Goal: Information Seeking & Learning: Find specific fact

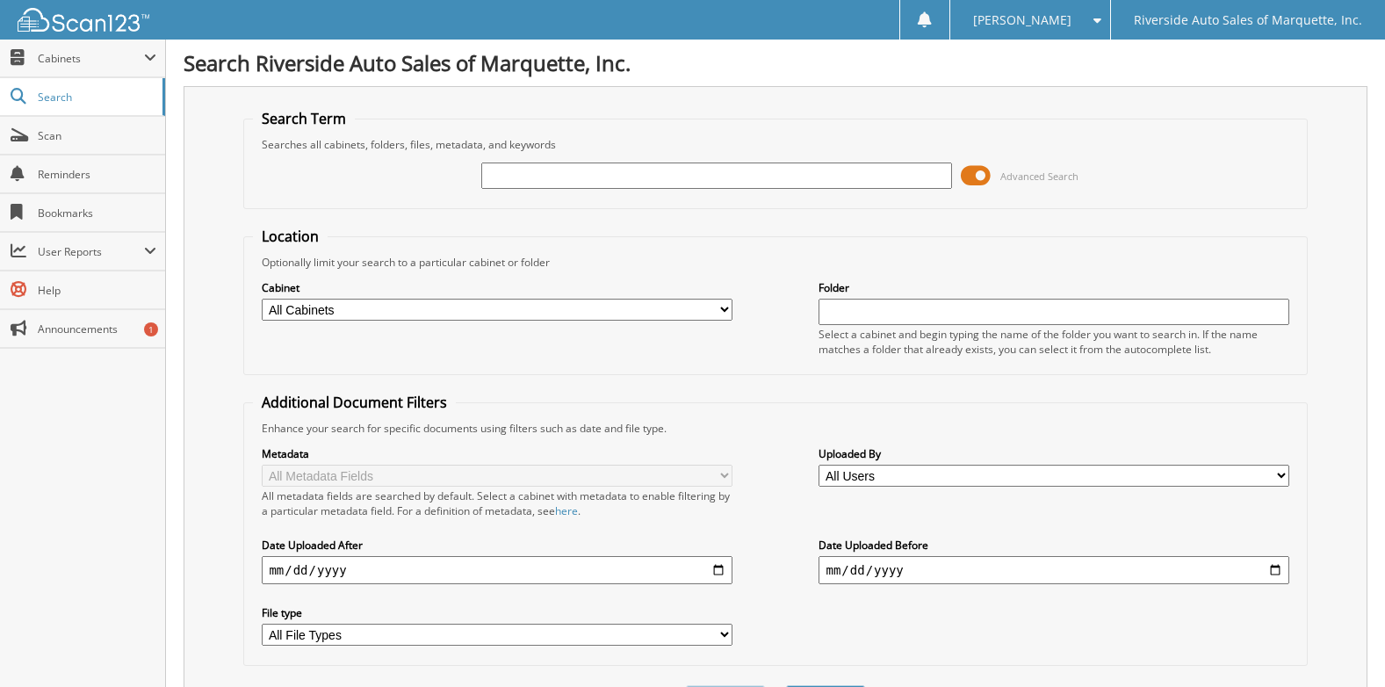
click at [696, 181] on input "text" at bounding box center [716, 175] width 470 height 26
type input "22078a"
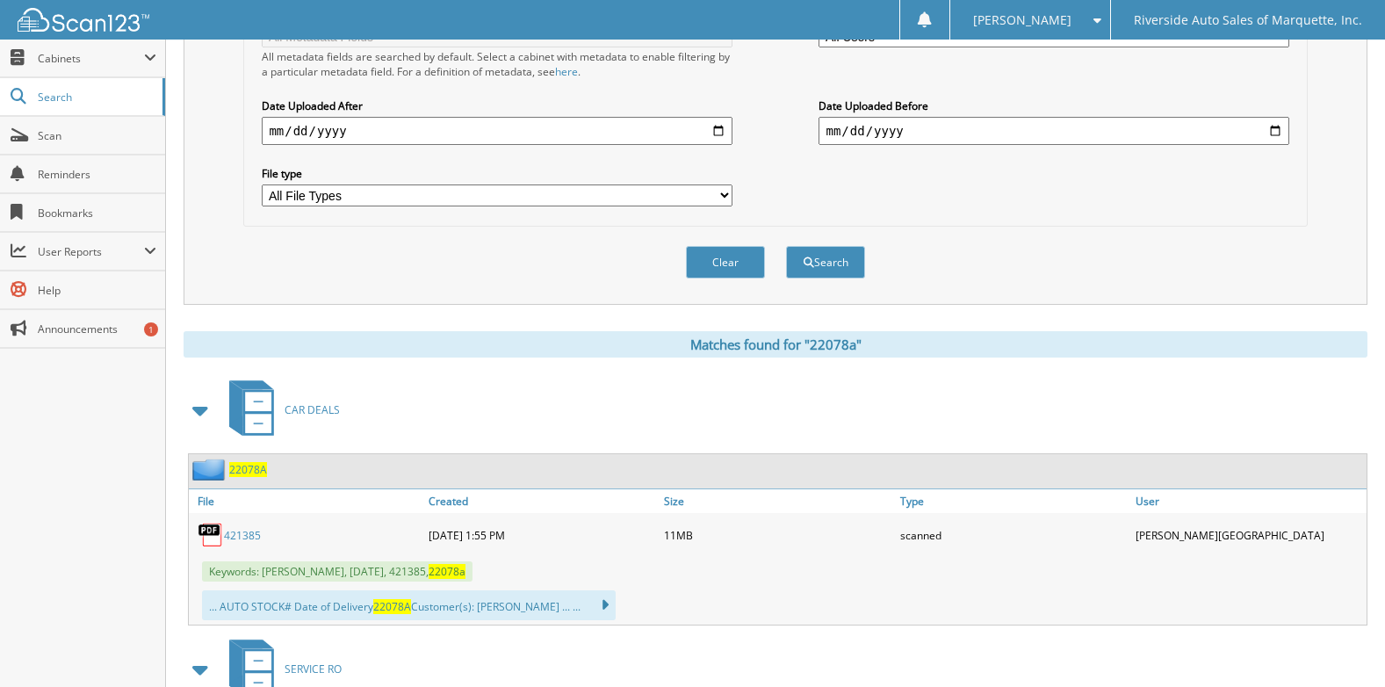
scroll to position [527, 0]
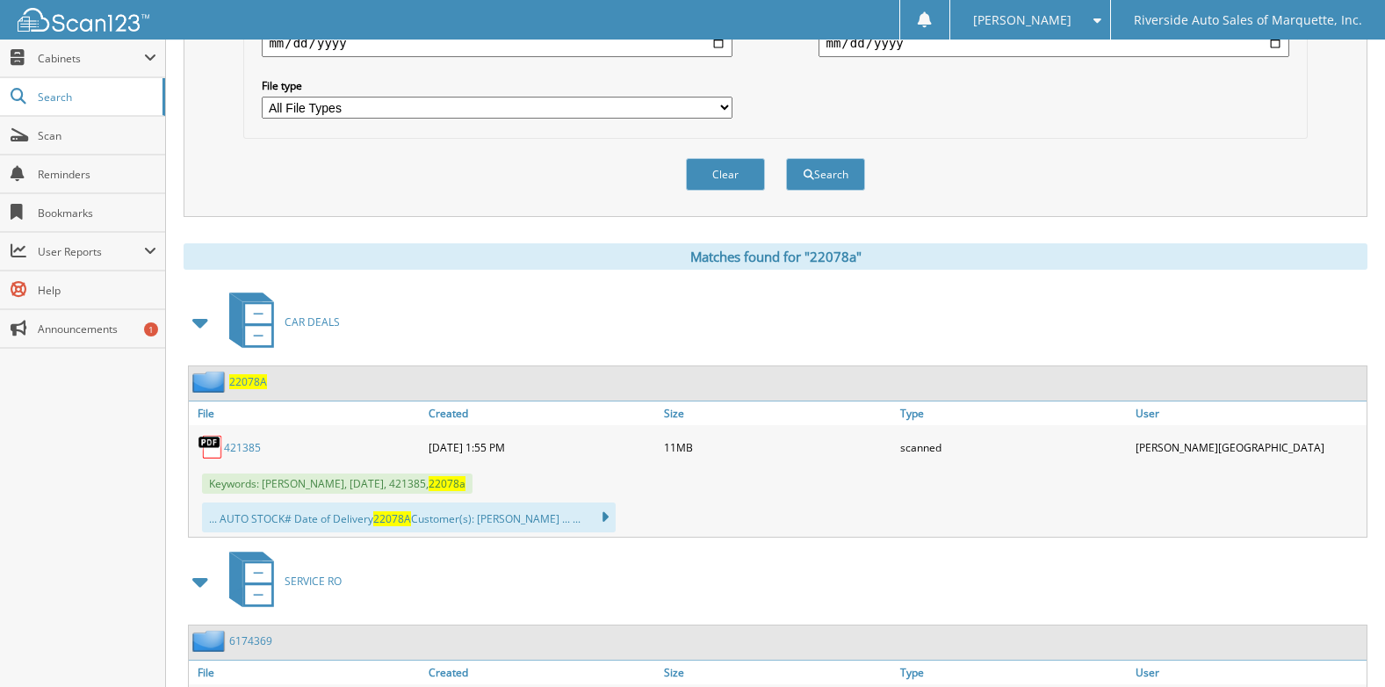
click at [234, 446] on link "421385" at bounding box center [242, 447] width 37 height 15
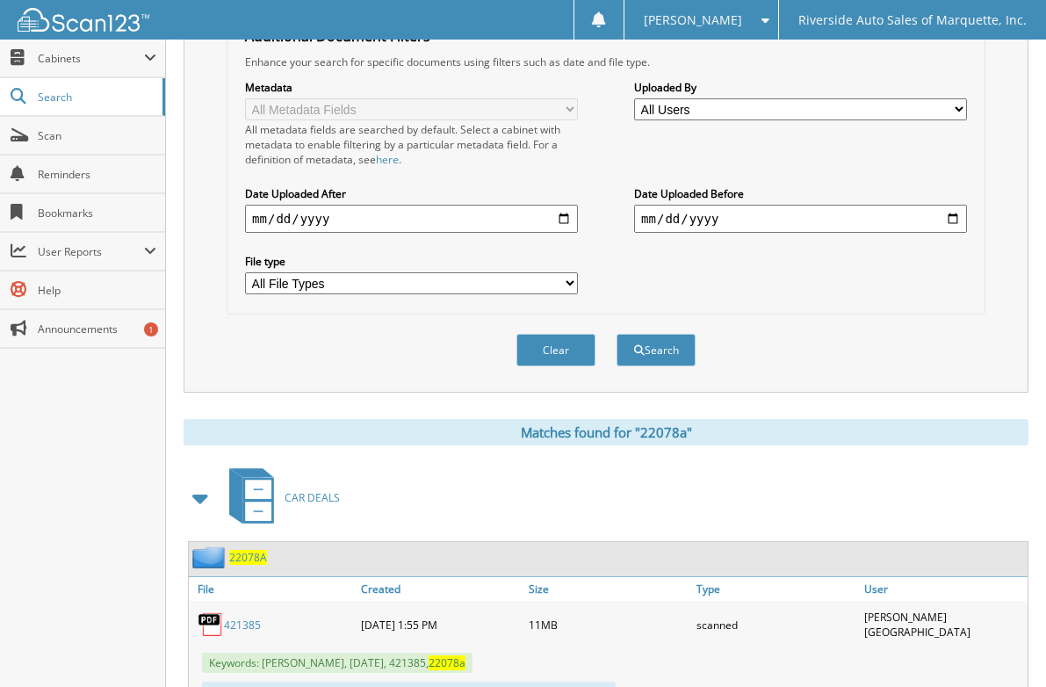
scroll to position [206, 0]
